Goal: Task Accomplishment & Management: Use online tool/utility

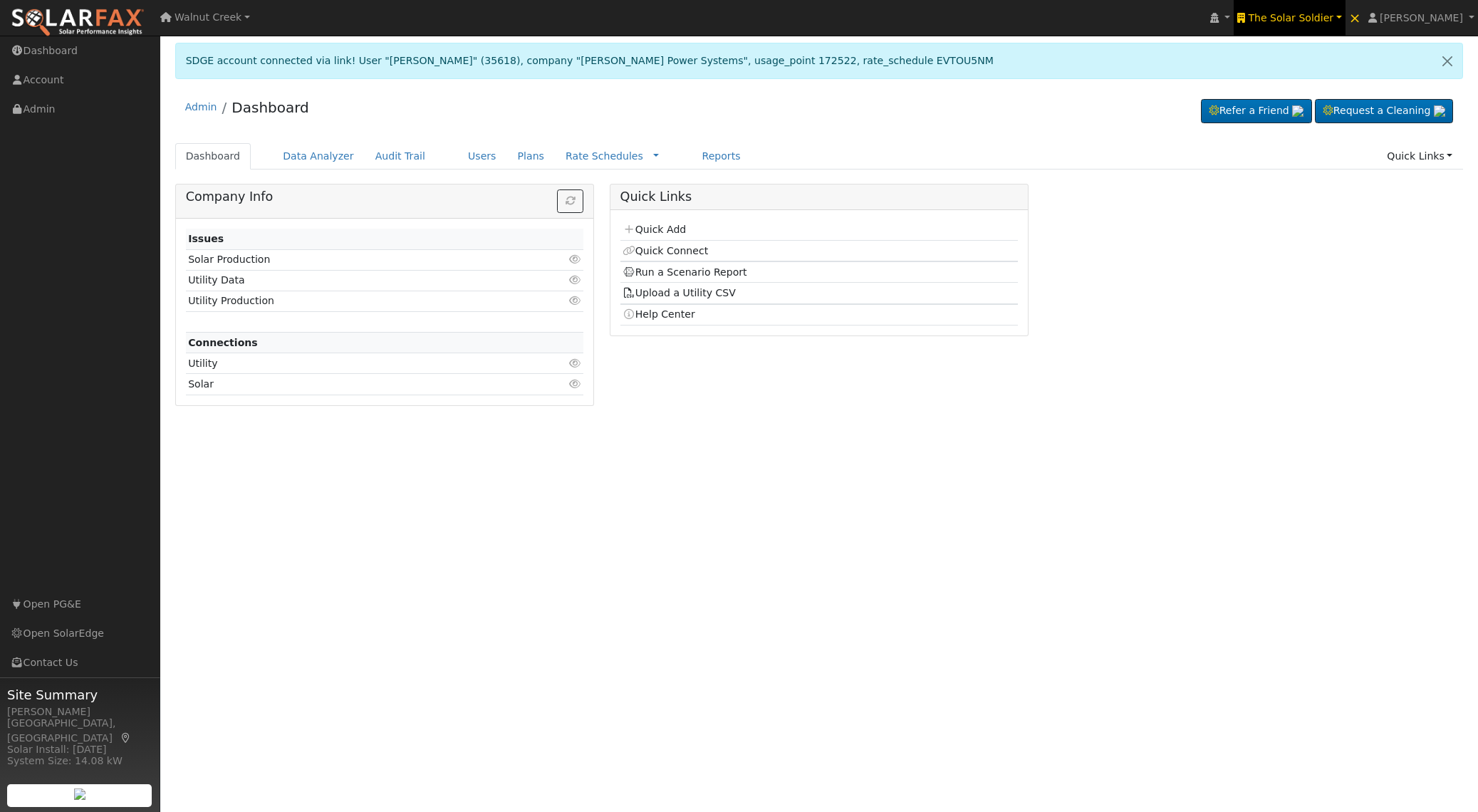
click at [1326, 19] on span "The Solar Soldier" at bounding box center [1291, 17] width 85 height 11
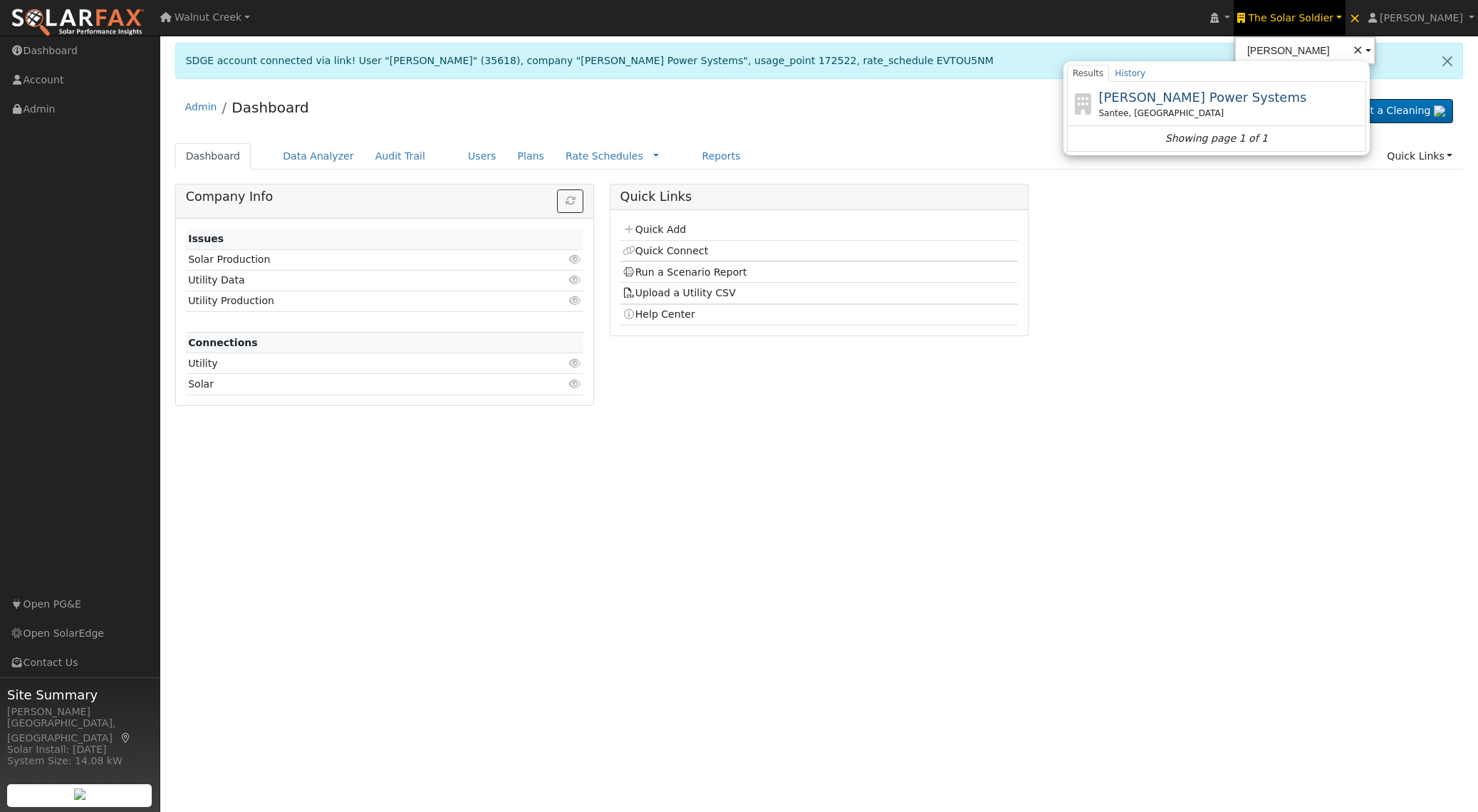
drag, startPoint x: 1216, startPoint y: 99, endPoint x: 1131, endPoint y: 99, distance: 85.0
click at [1216, 99] on span "[PERSON_NAME] Power Systems" at bounding box center [1202, 97] width 208 height 15
type input "[PERSON_NAME] Power Systems"
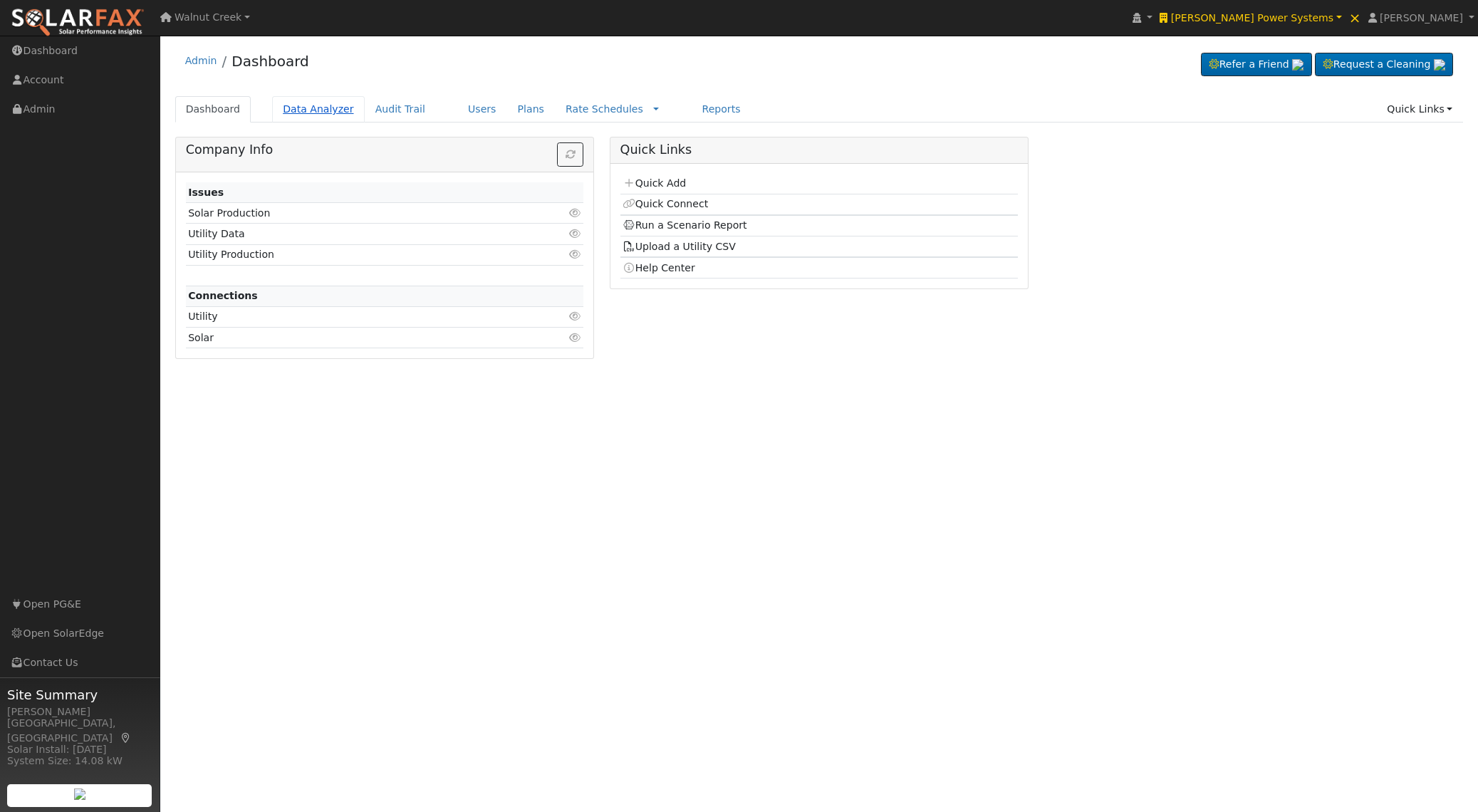
click at [321, 113] on link "Data Analyzer" at bounding box center [319, 109] width 93 height 26
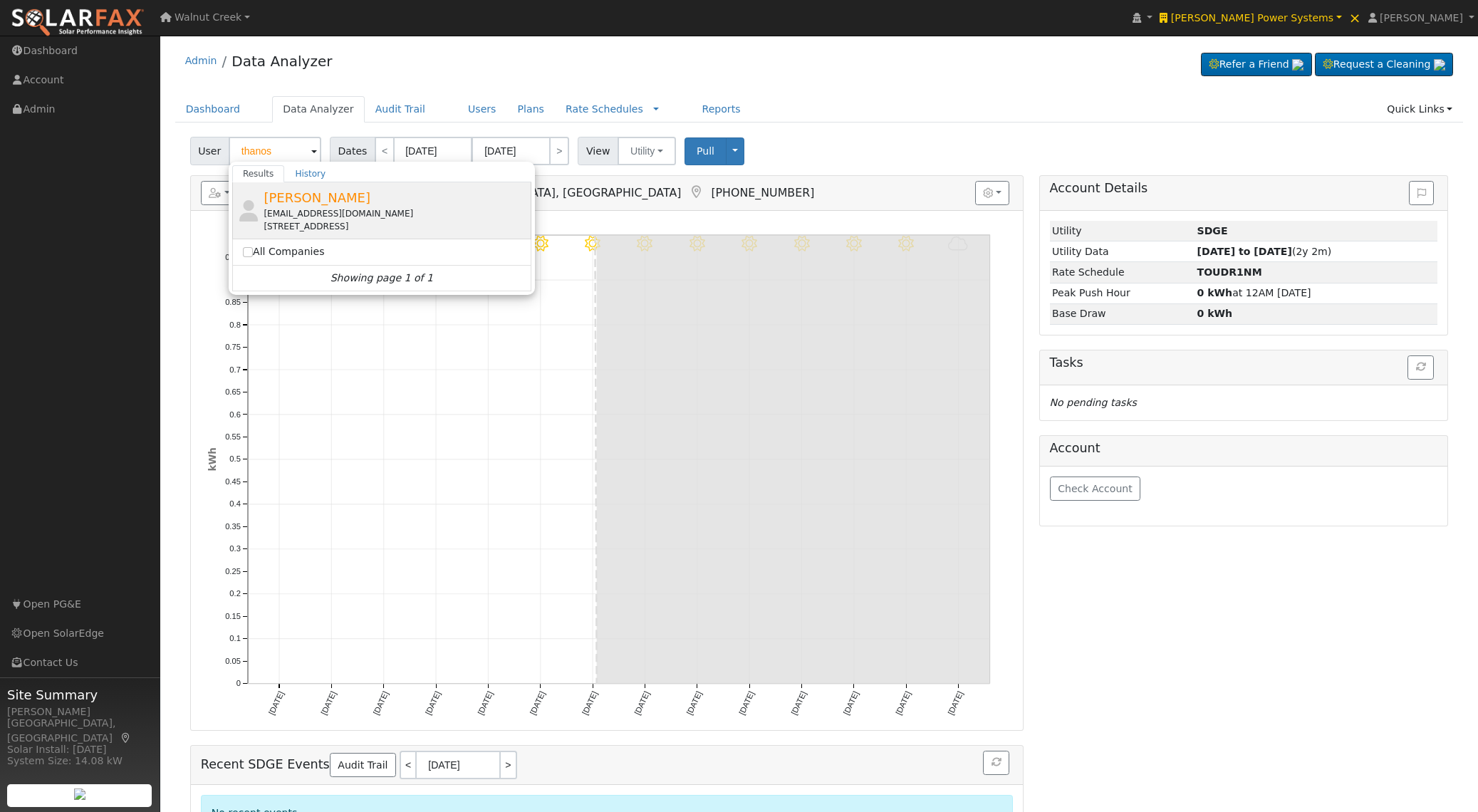
click at [324, 193] on span "Greg Thanos" at bounding box center [317, 198] width 107 height 15
type input "Greg Thanos"
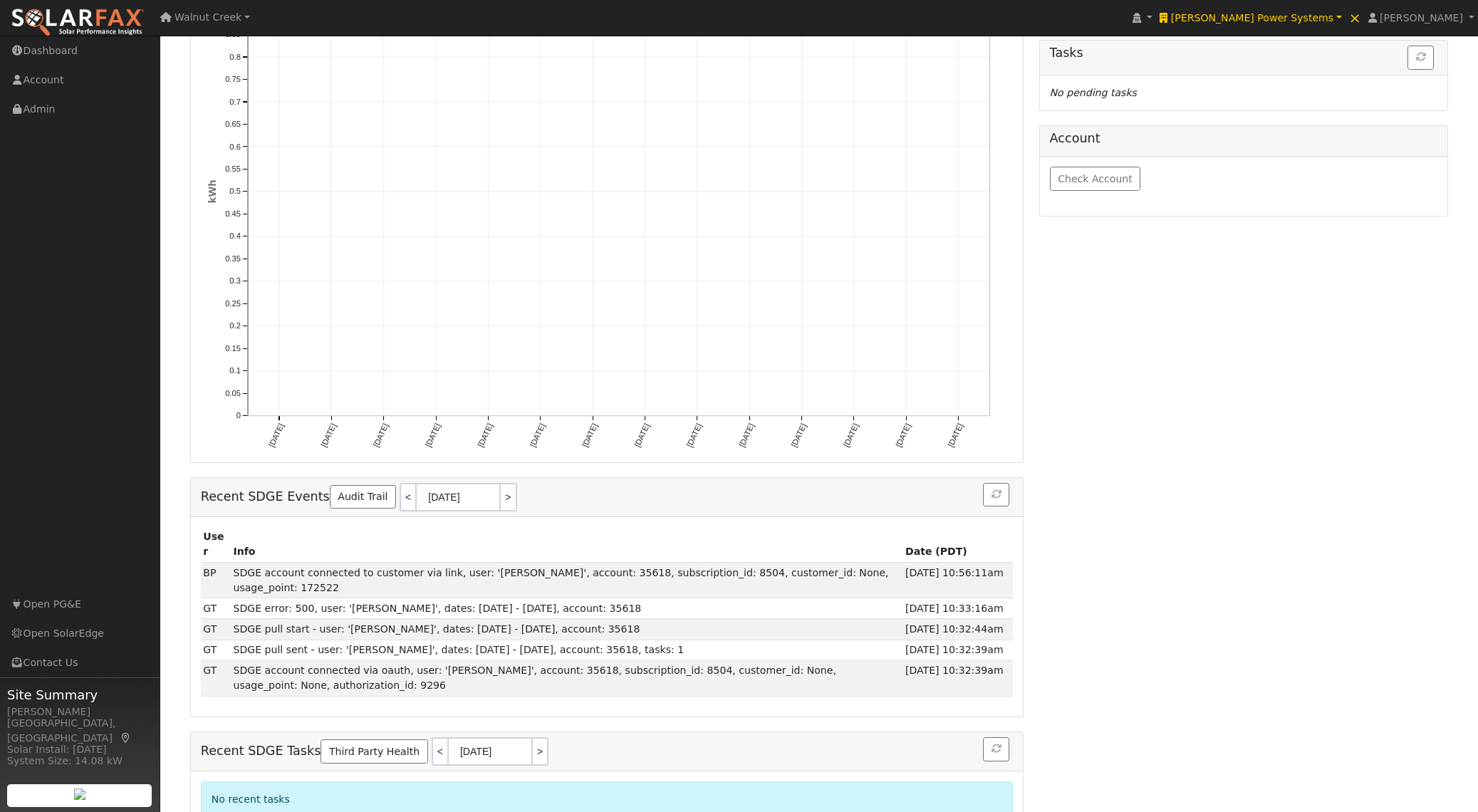
scroll to position [355, 0]
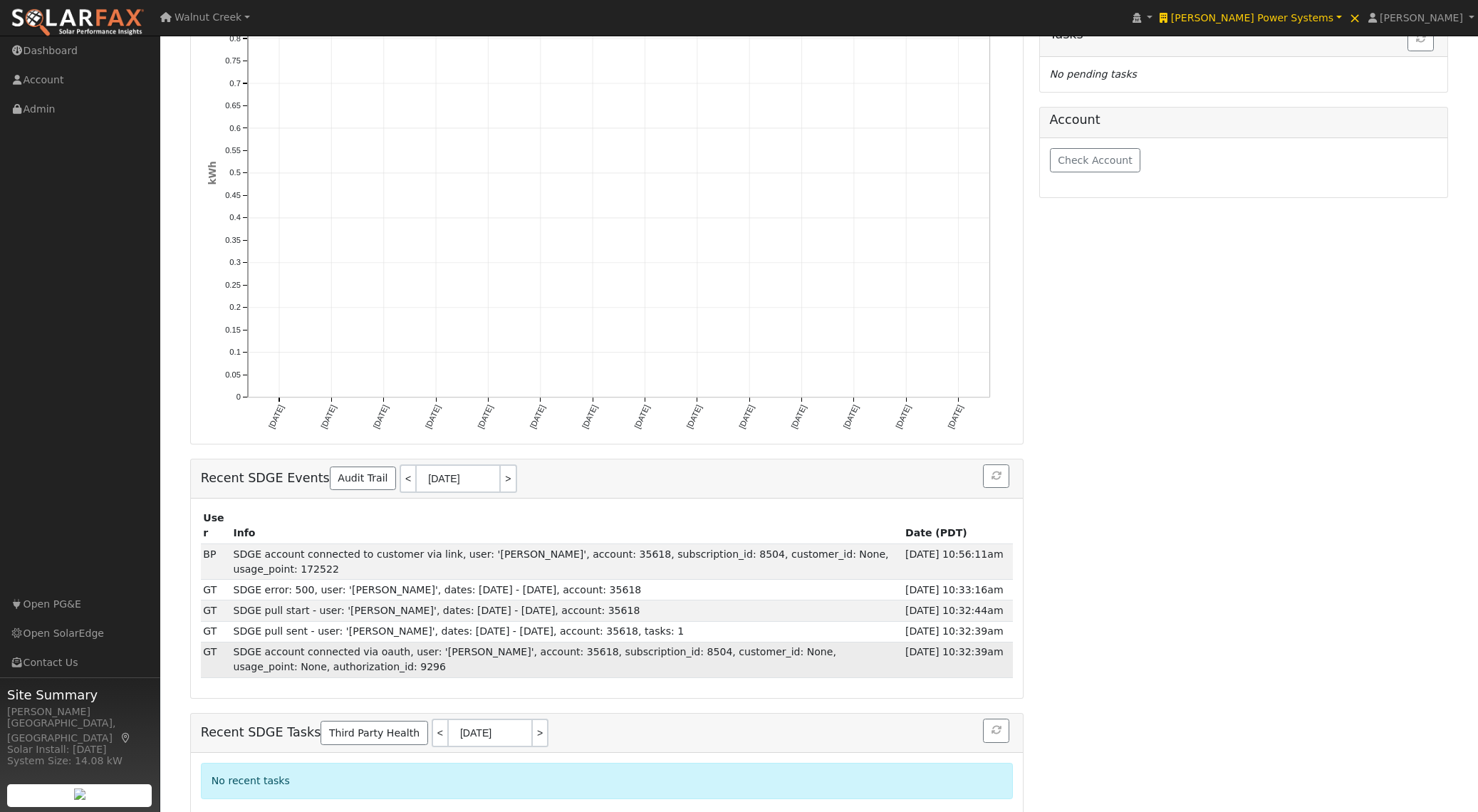
click at [242, 641] on td "SDGE account connected via oauth, user: 'Greg Thanos', account: 35618, subscrip…" at bounding box center [567, 659] width 672 height 35
drag, startPoint x: 242, startPoint y: 632, endPoint x: 377, endPoint y: 637, distance: 135.1
click at [377, 641] on td "SDGE account connected via oauth, user: 'Greg Thanos', account: 35618, subscrip…" at bounding box center [567, 659] width 672 height 35
